Goal: Navigation & Orientation: Find specific page/section

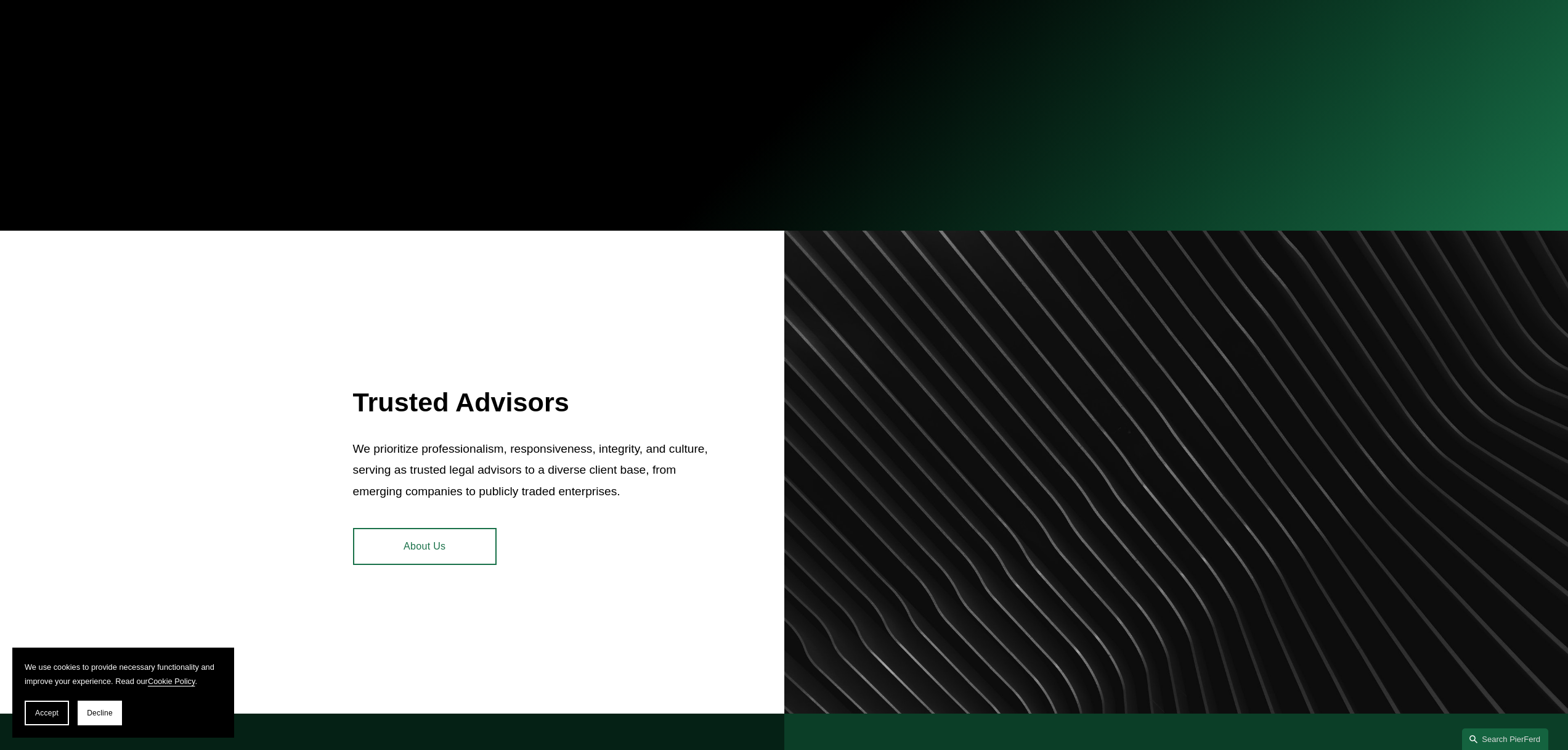
scroll to position [518, 0]
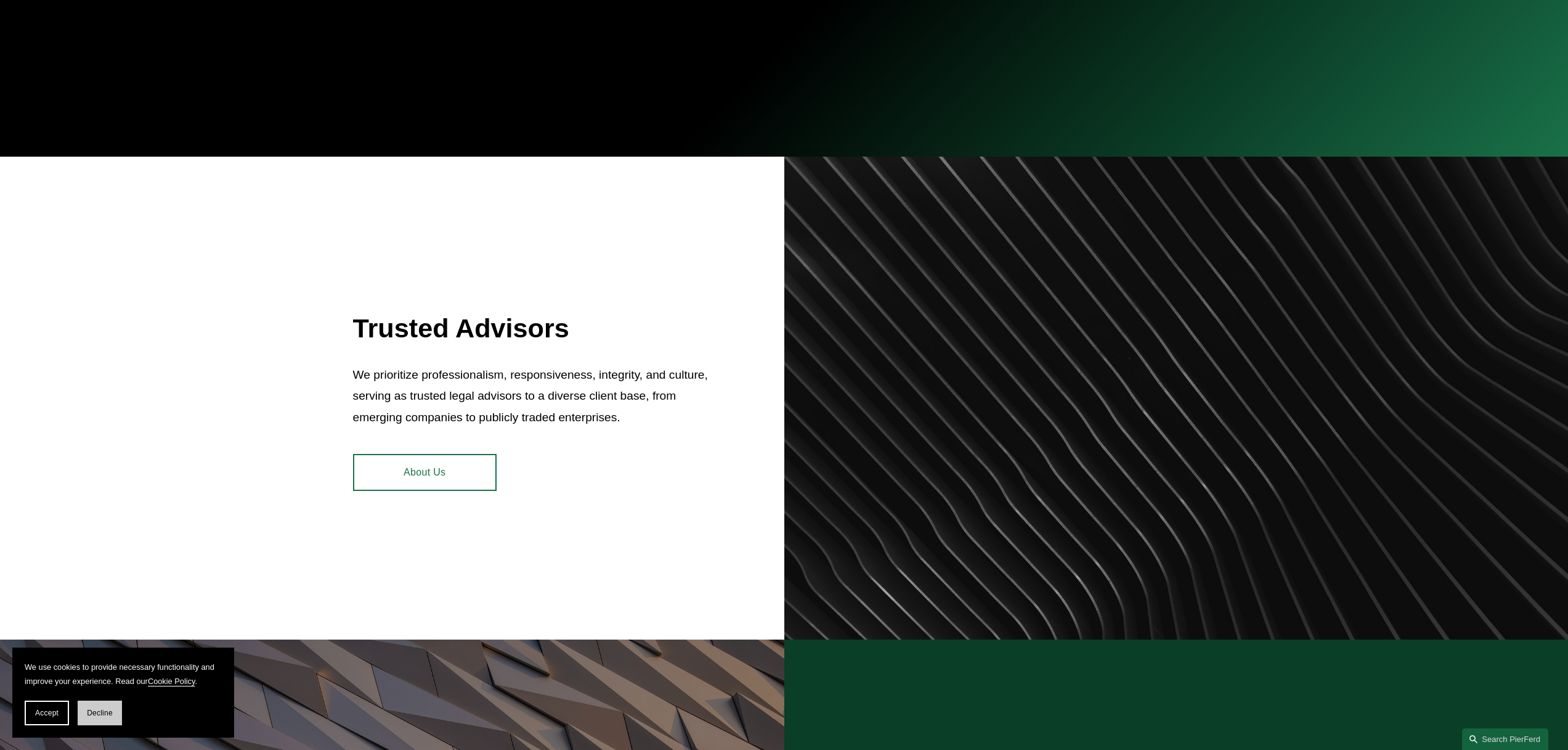
click at [114, 711] on button "Decline" at bounding box center [99, 713] width 44 height 25
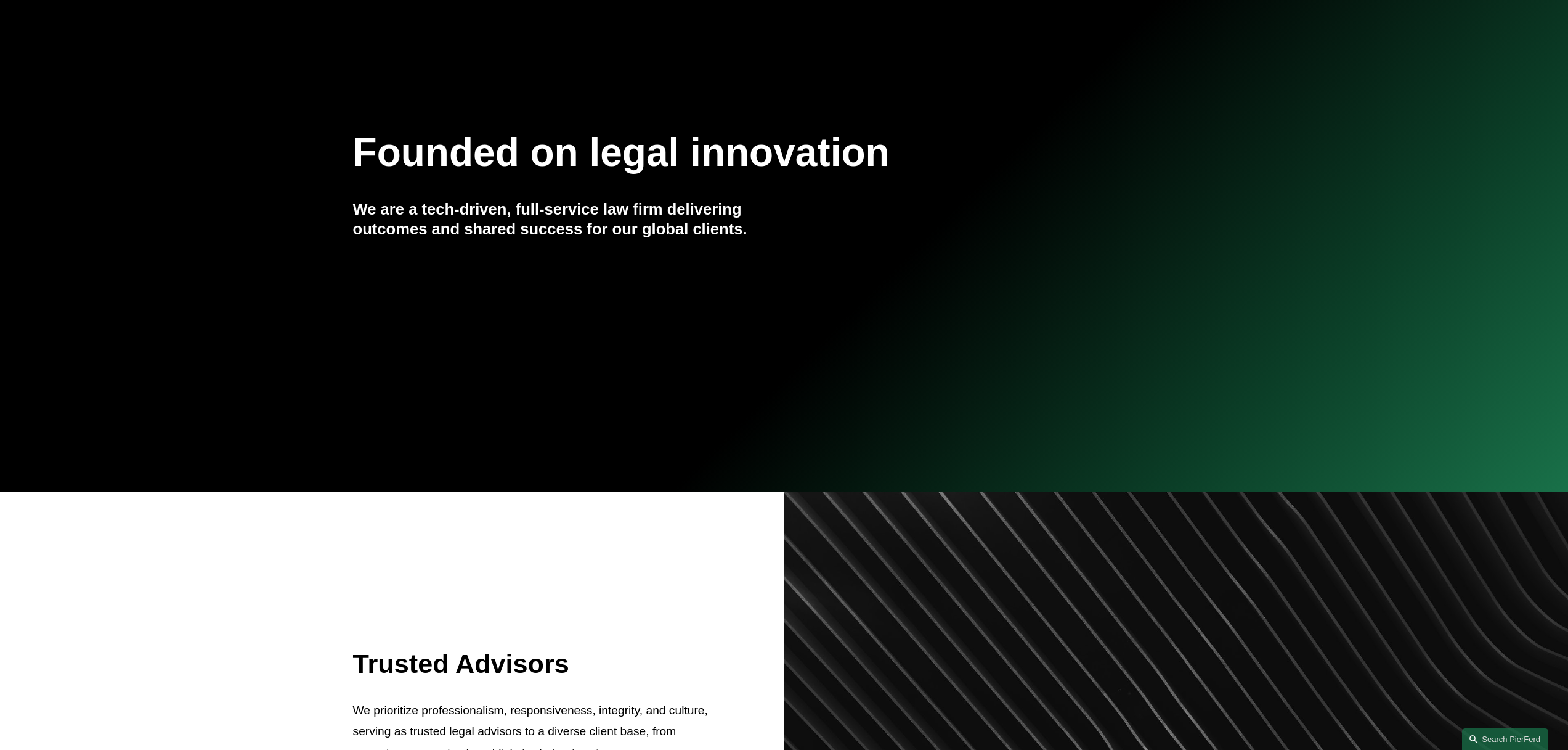
scroll to position [0, 0]
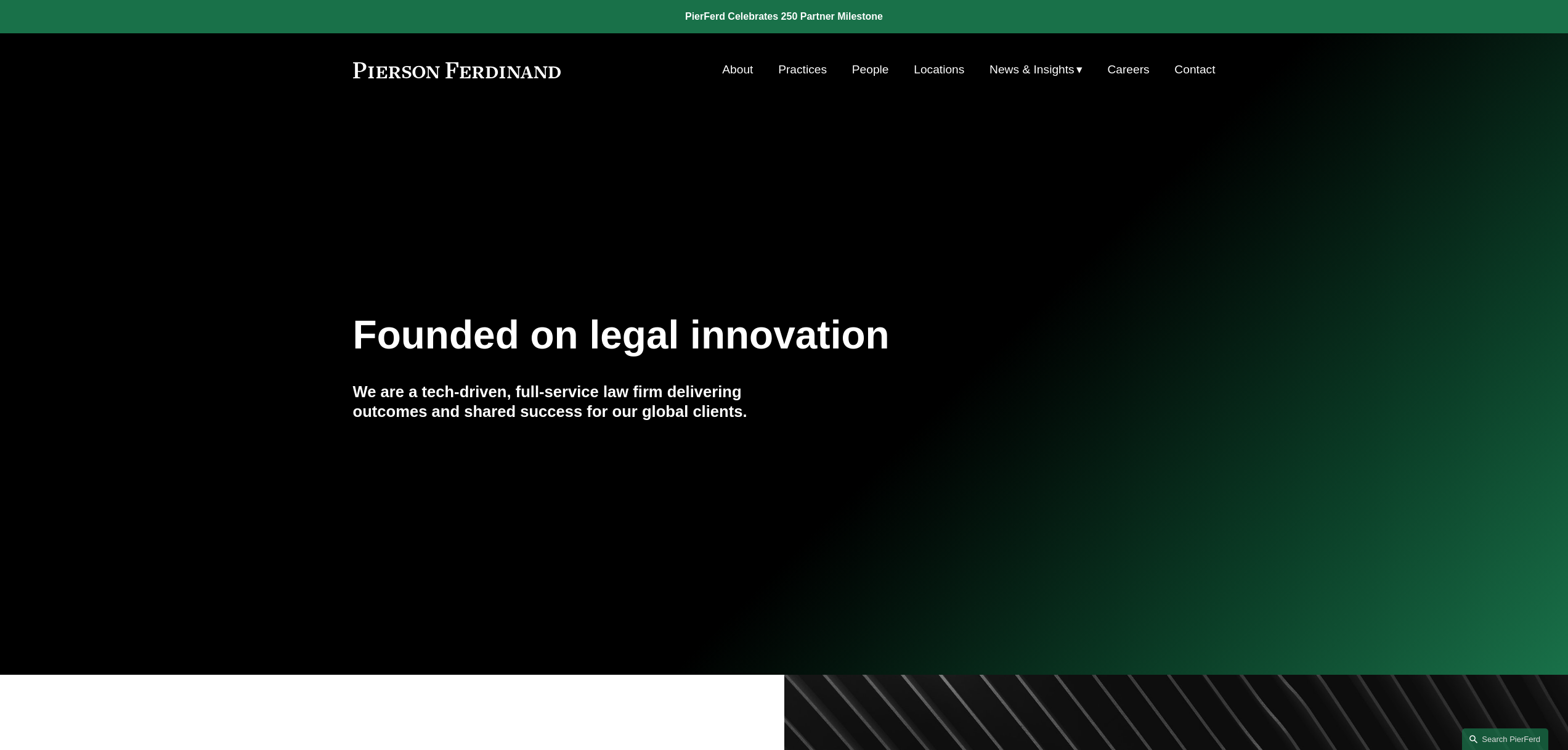
click at [878, 71] on link "People" at bounding box center [871, 70] width 37 height 23
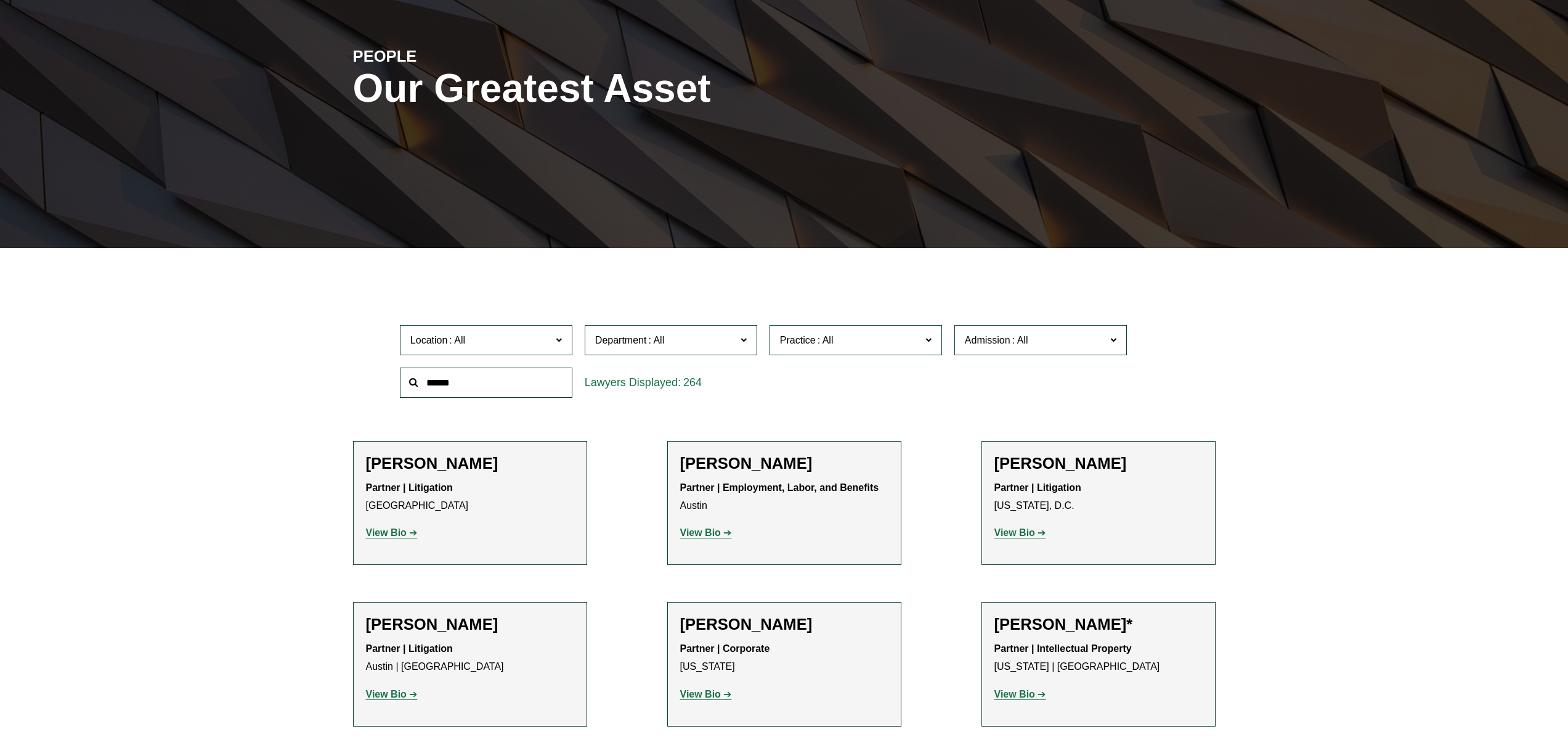
scroll to position [296, 0]
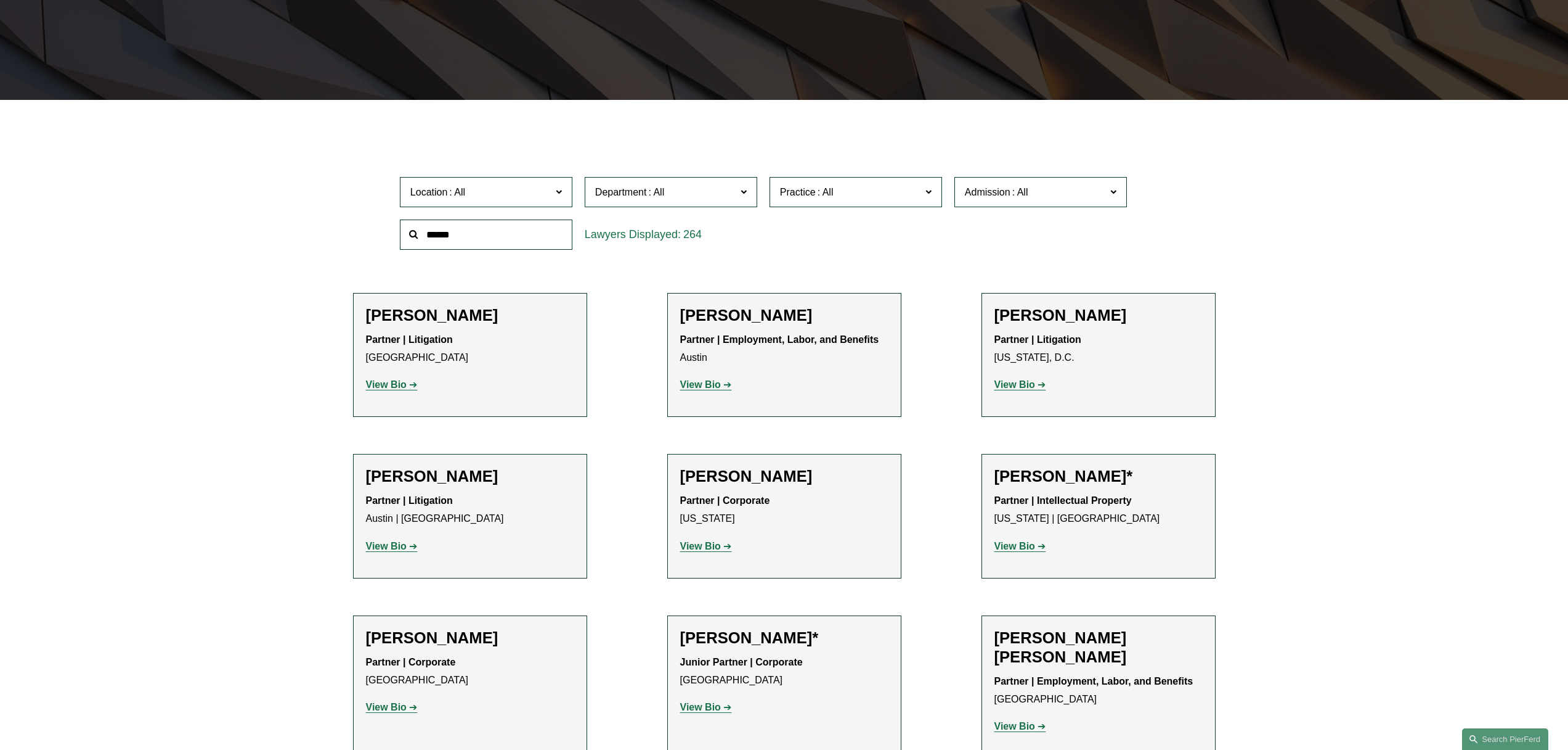
click at [1012, 389] on strong "View Bio" at bounding box center [1015, 385] width 41 height 11
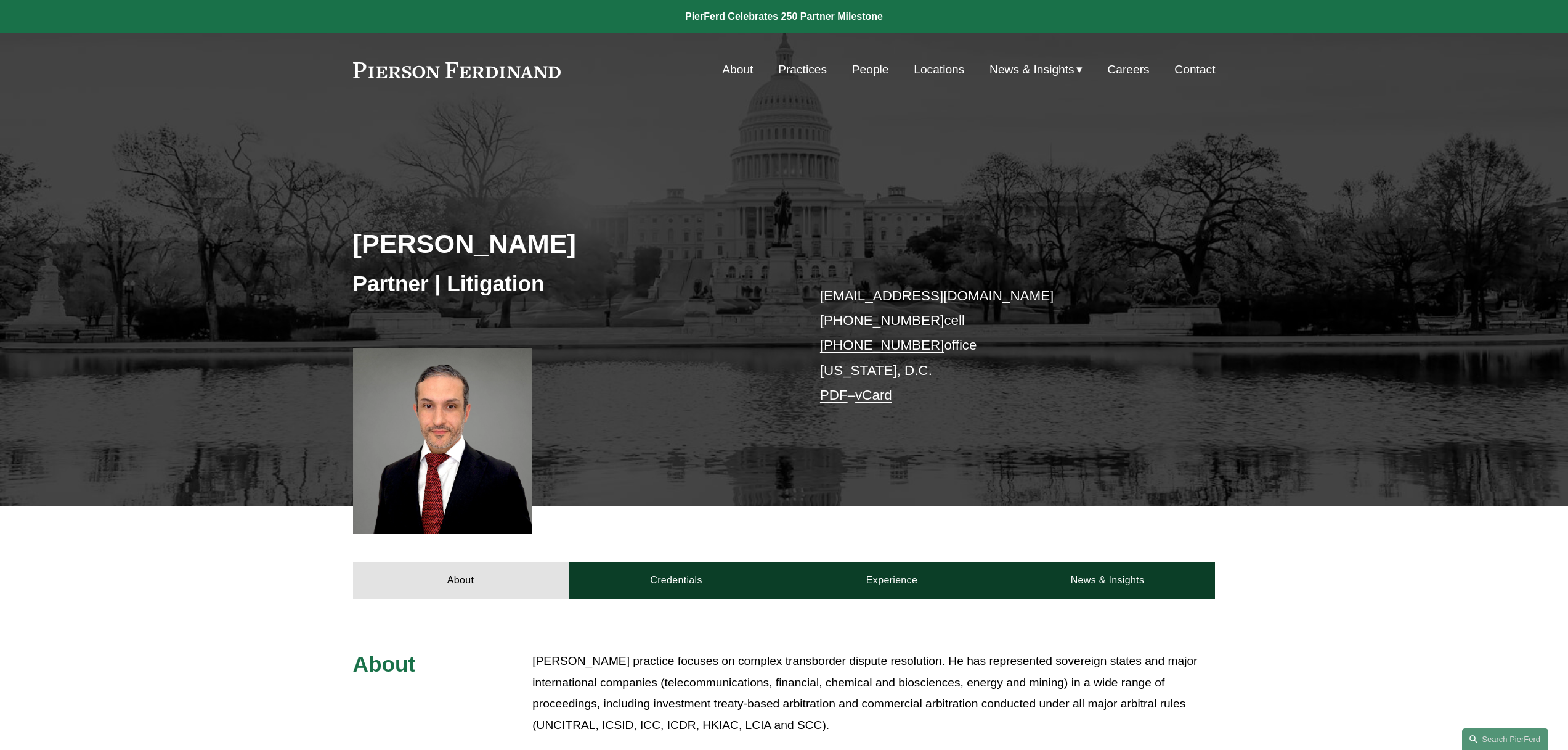
click at [1127, 74] on link "Careers" at bounding box center [1128, 70] width 42 height 23
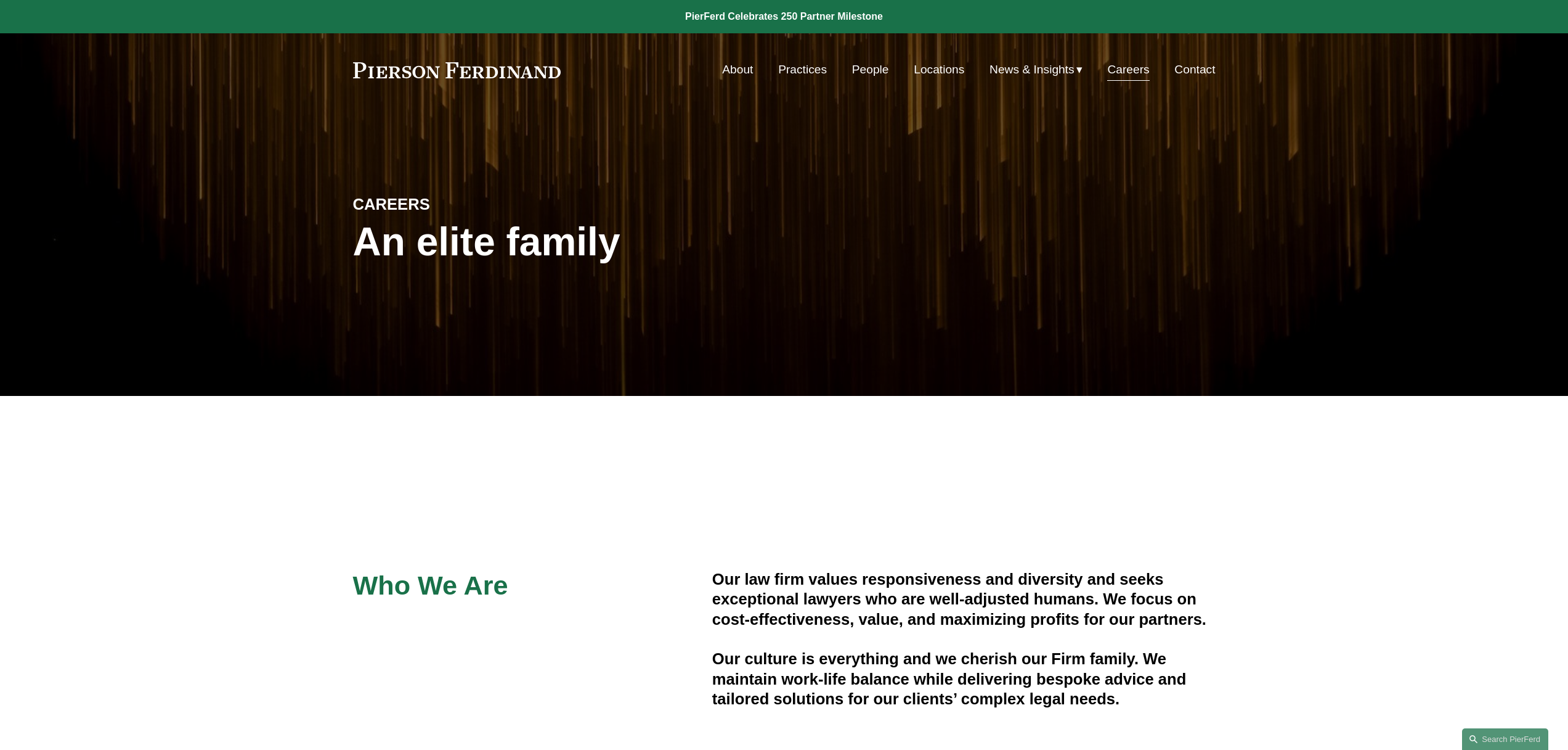
click at [731, 76] on link "About" at bounding box center [737, 70] width 31 height 23
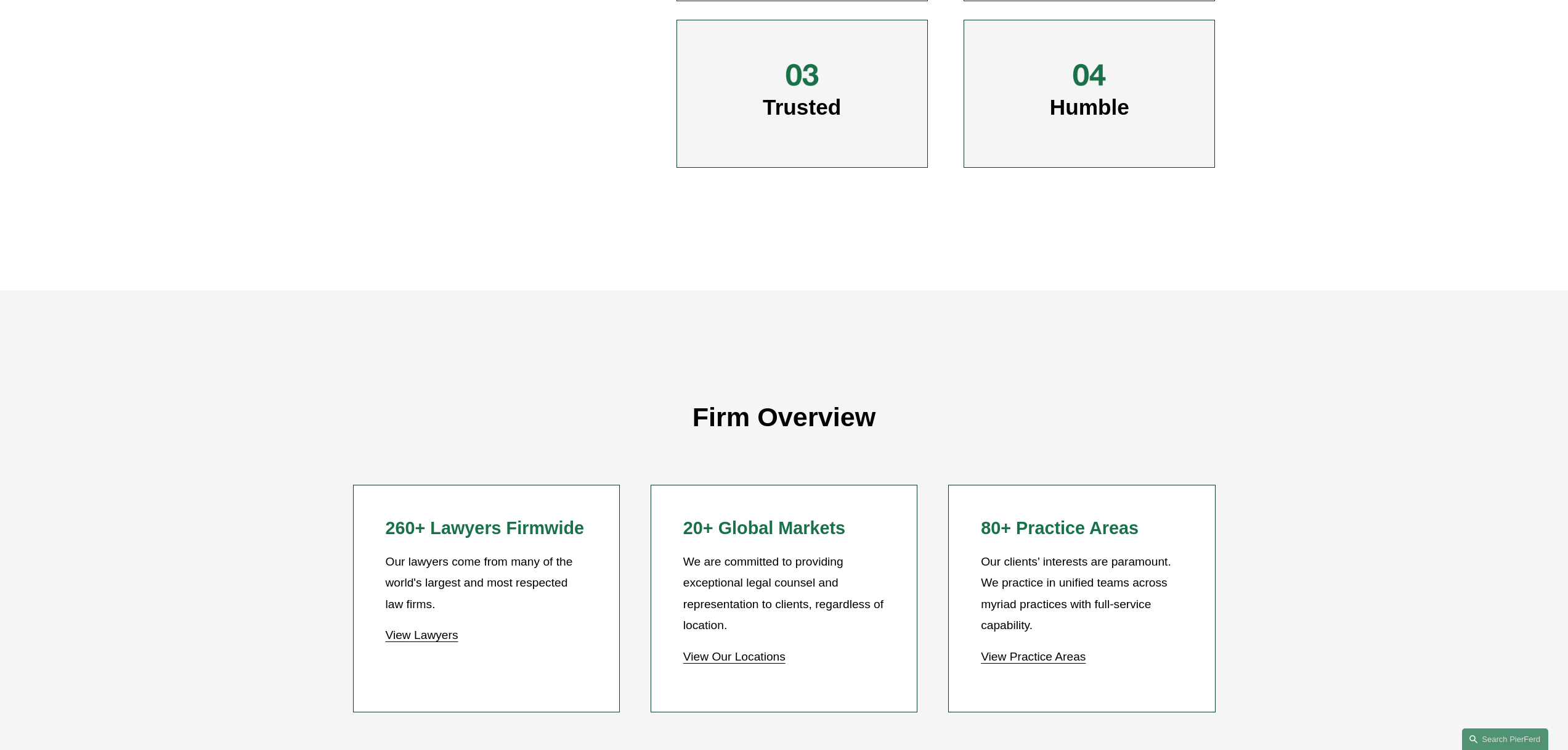
scroll to position [1331, 0]
